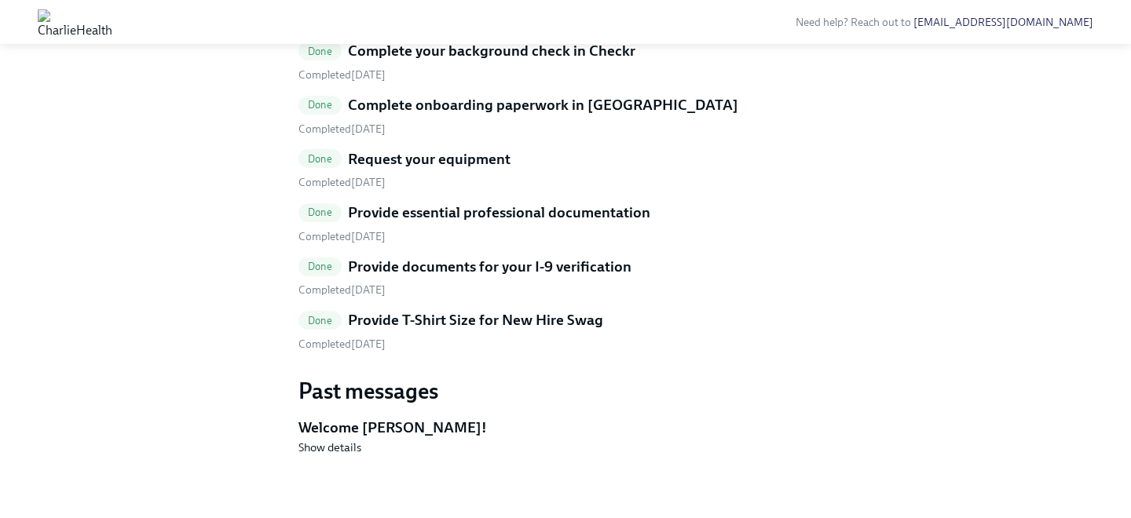
scroll to position [871, 0]
click at [466, 331] on h5 "Provide T-Shirt Size for New Hire Swag" at bounding box center [475, 320] width 255 height 20
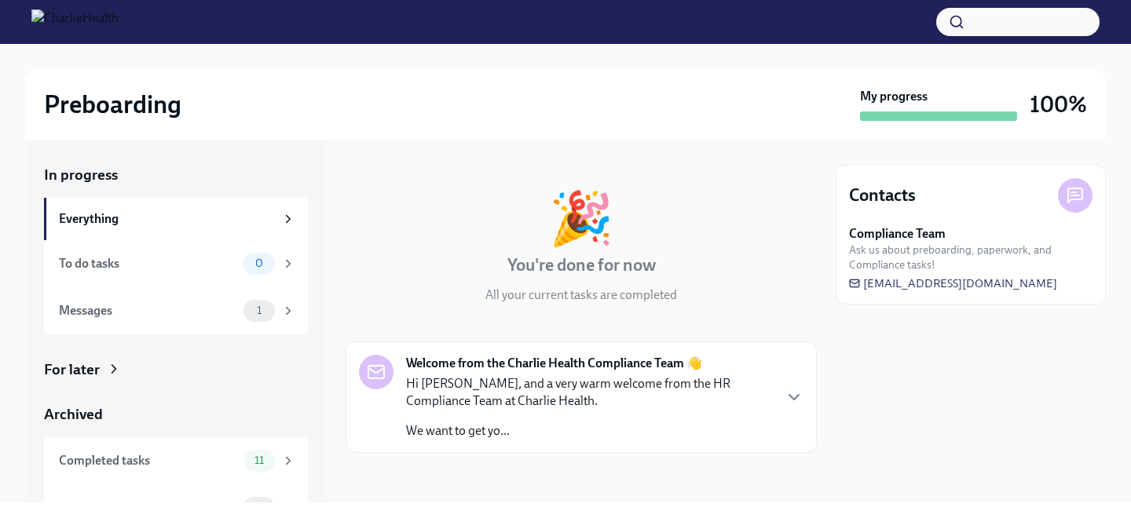
scroll to position [30, 0]
click at [261, 472] on div "Completed tasks 11" at bounding box center [176, 460] width 264 height 47
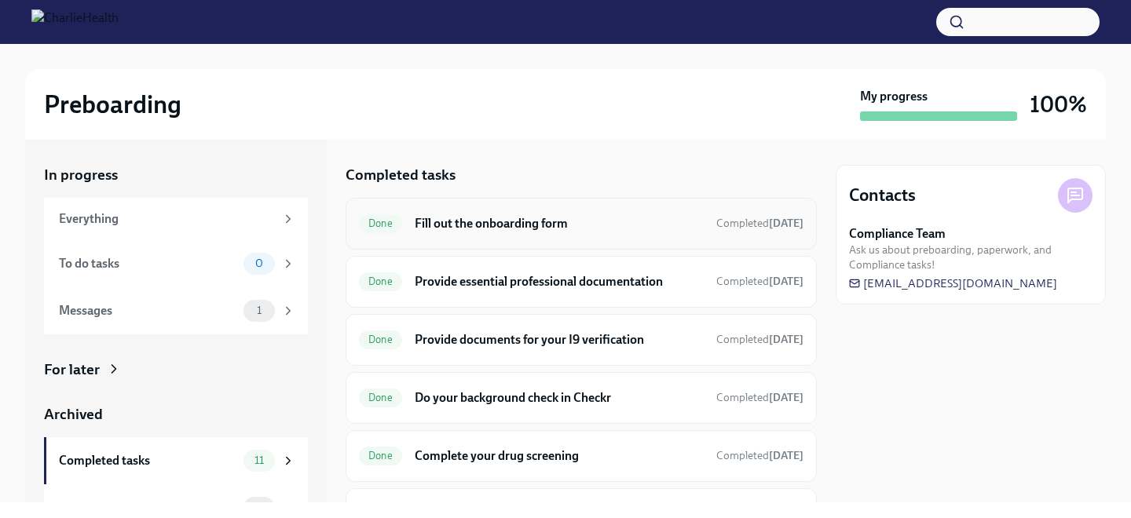
click at [429, 222] on h6 "Fill out the onboarding form" at bounding box center [559, 223] width 289 height 17
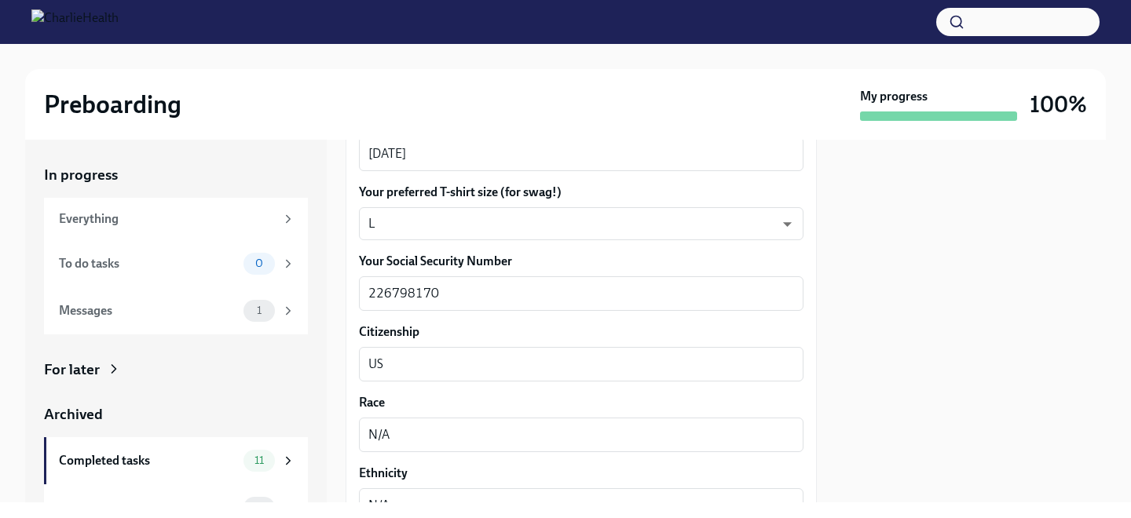
scroll to position [806, 0]
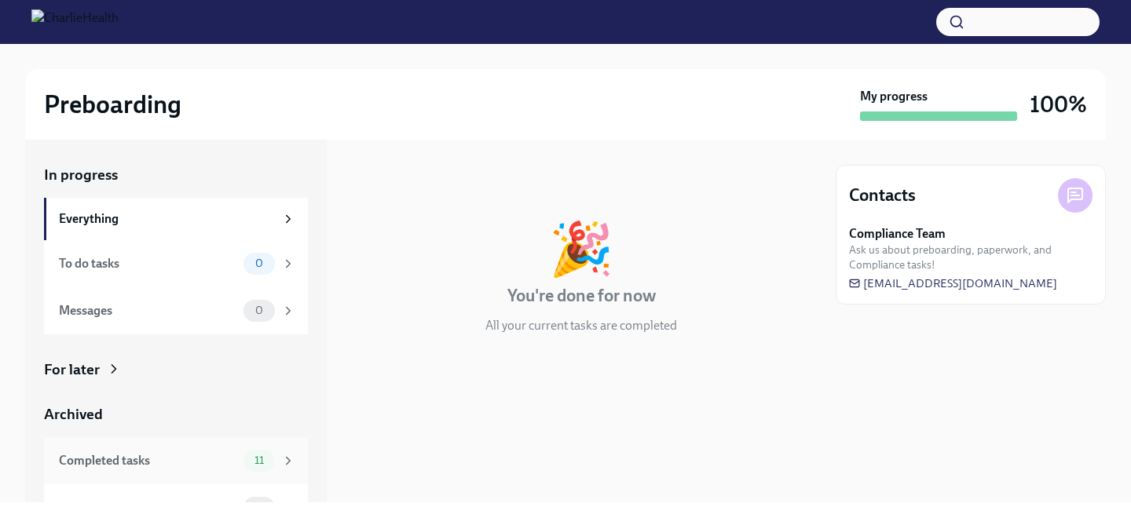
click at [293, 462] on icon at bounding box center [288, 461] width 14 height 14
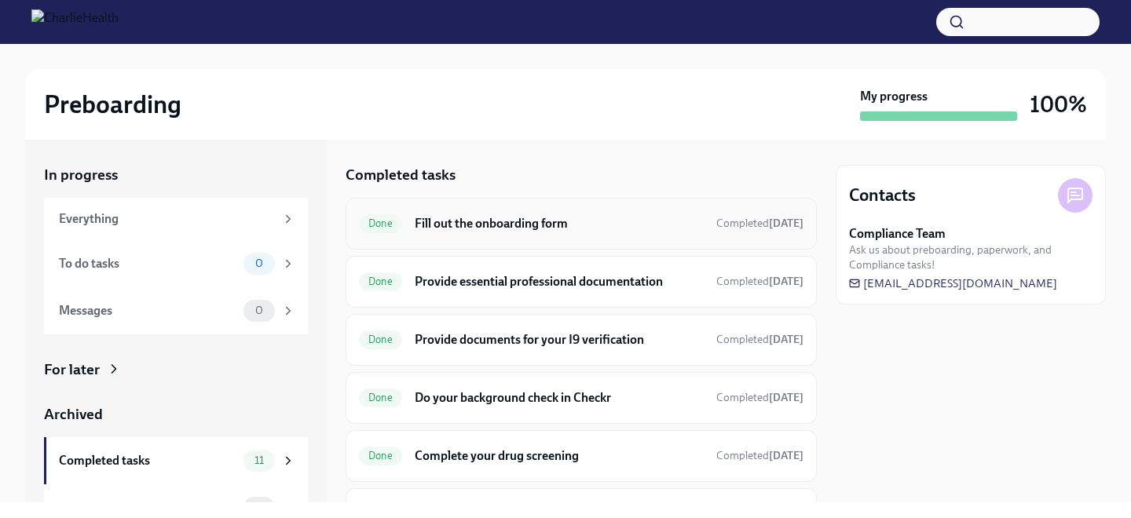
click at [430, 228] on h6 "Fill out the onboarding form" at bounding box center [559, 223] width 289 height 17
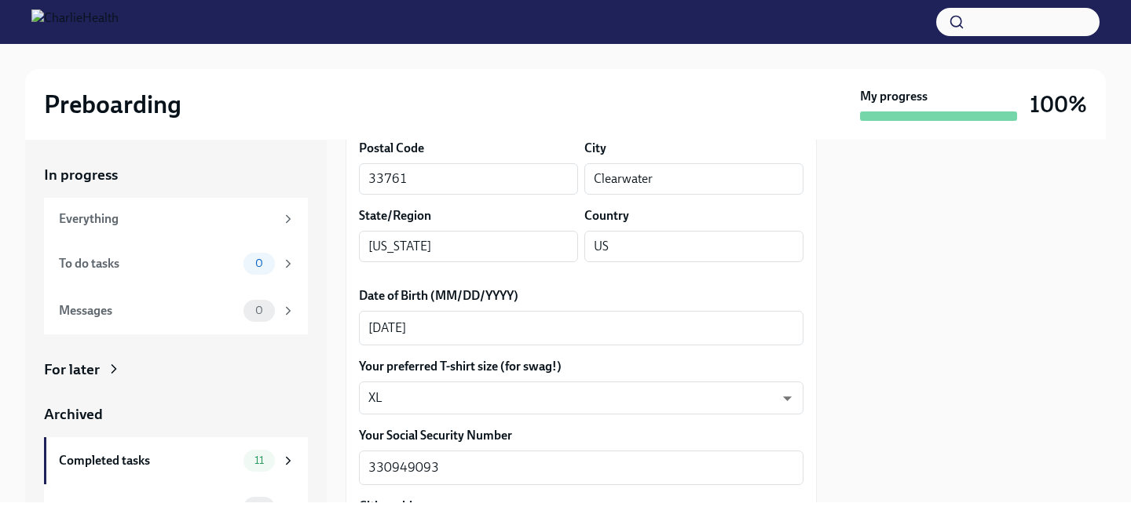
scroll to position [640, 0]
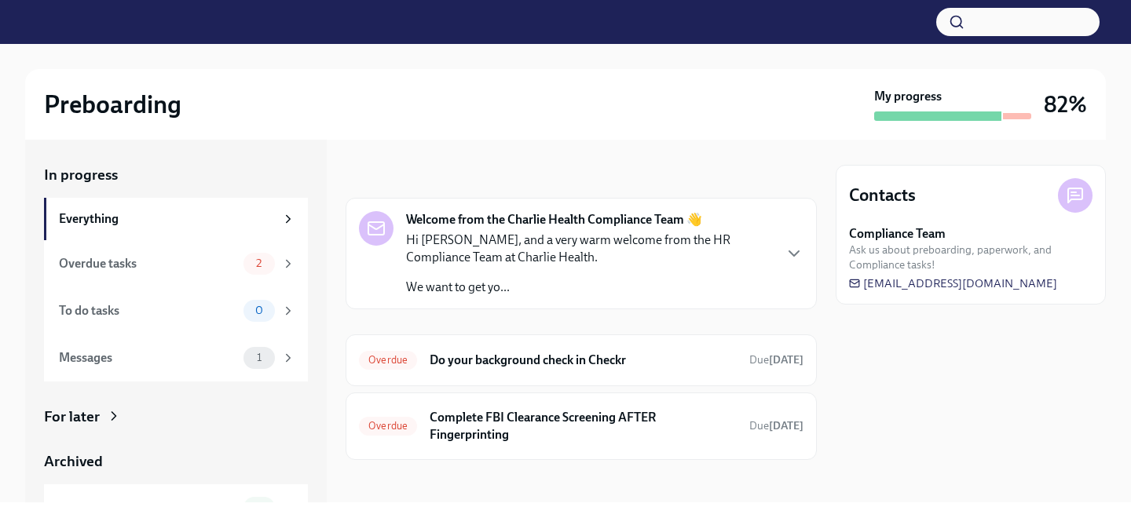
scroll to position [5, 0]
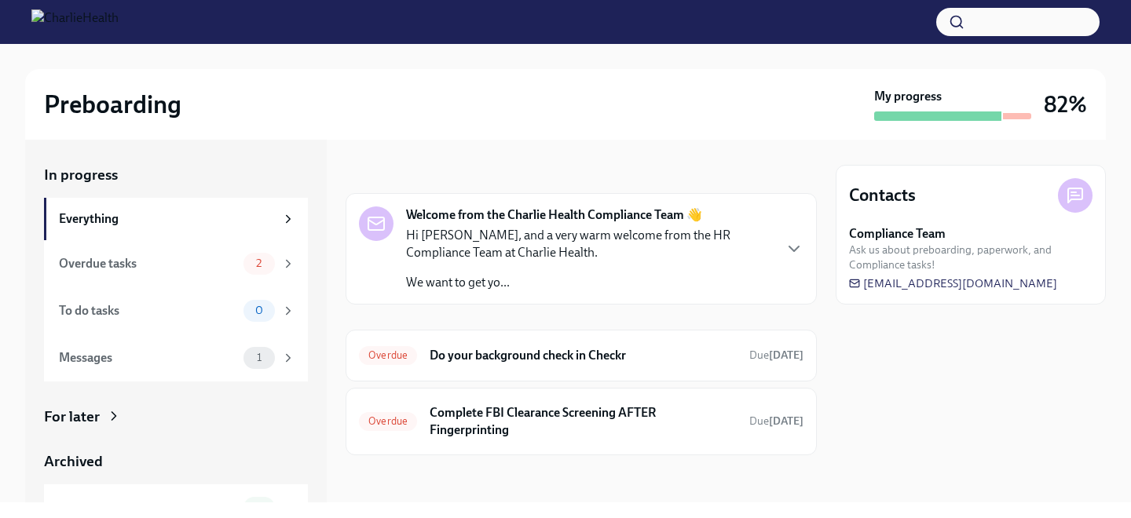
click at [223, 421] on div "For later" at bounding box center [176, 417] width 264 height 20
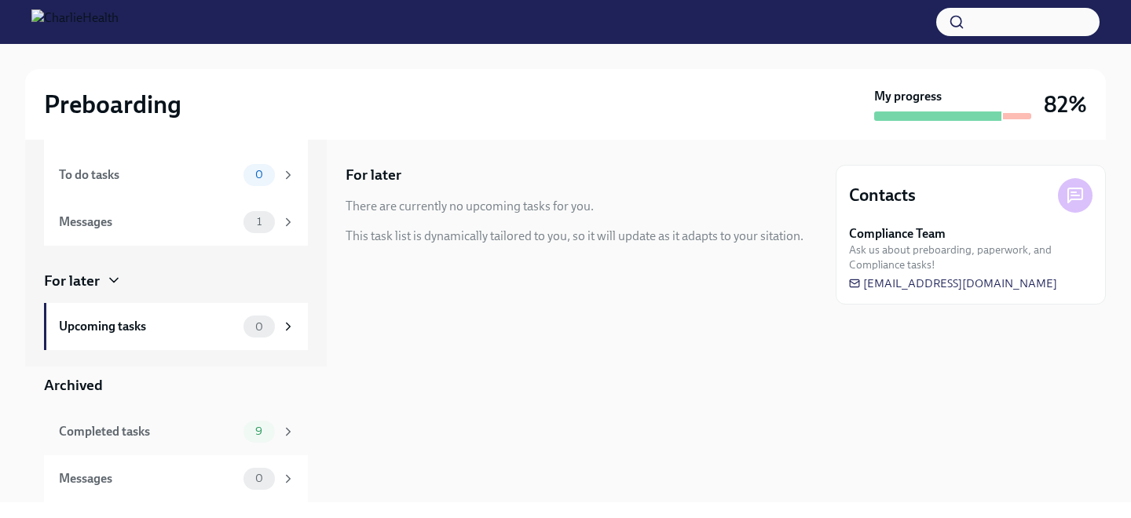
click at [221, 428] on div "Completed tasks" at bounding box center [148, 431] width 178 height 17
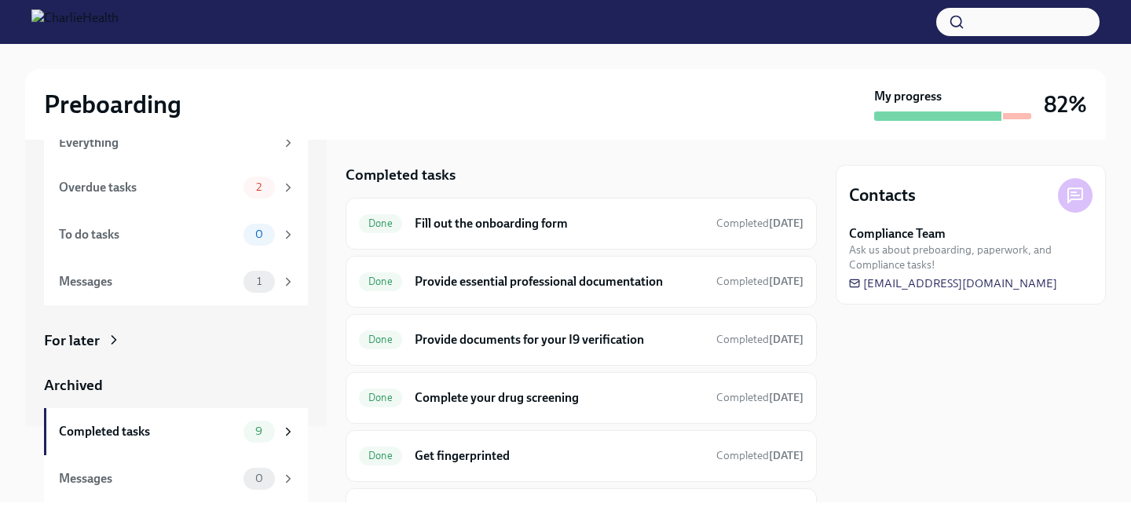
scroll to position [76, 0]
click at [399, 228] on span "Done" at bounding box center [380, 223] width 43 height 12
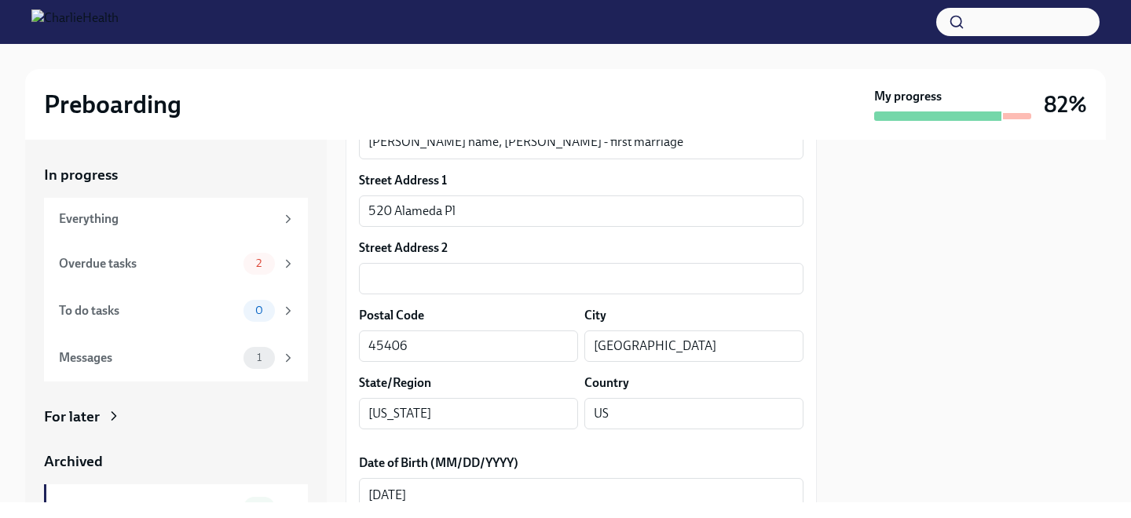
scroll to position [647, 0]
